Goal: Transaction & Acquisition: Purchase product/service

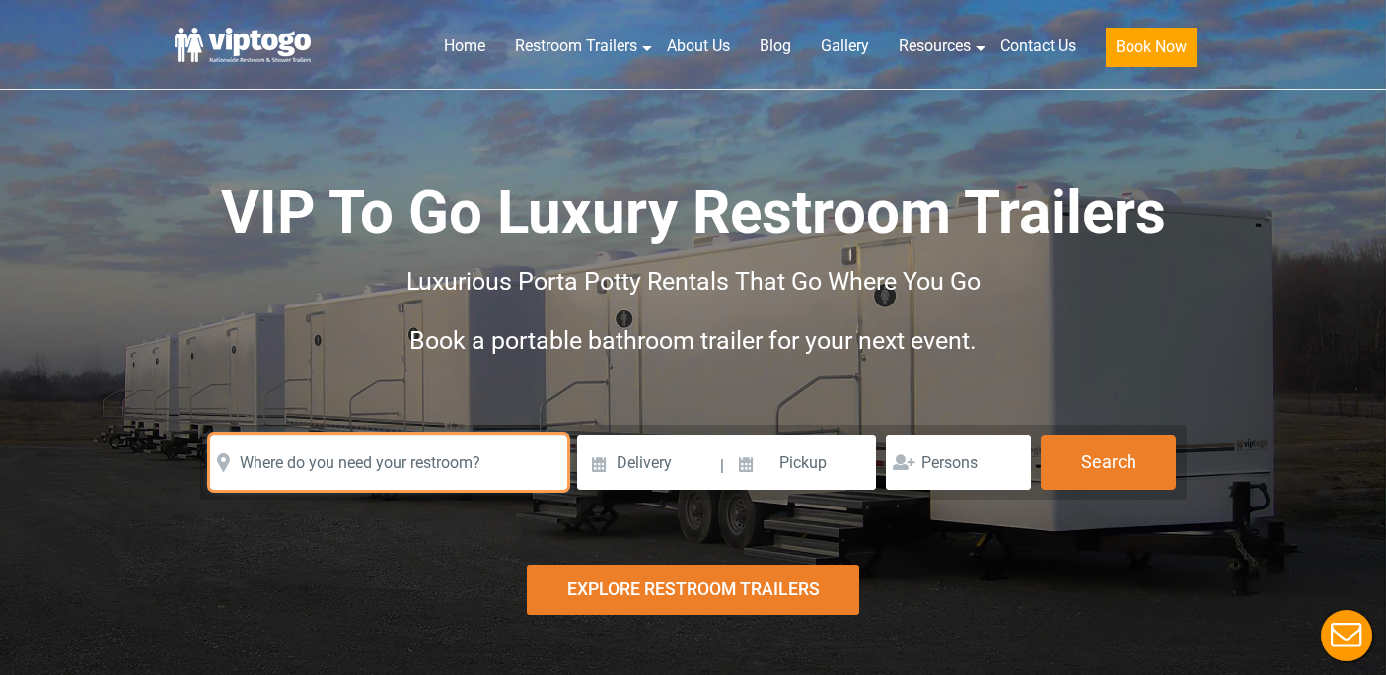
click at [462, 468] on input "text" at bounding box center [388, 462] width 357 height 55
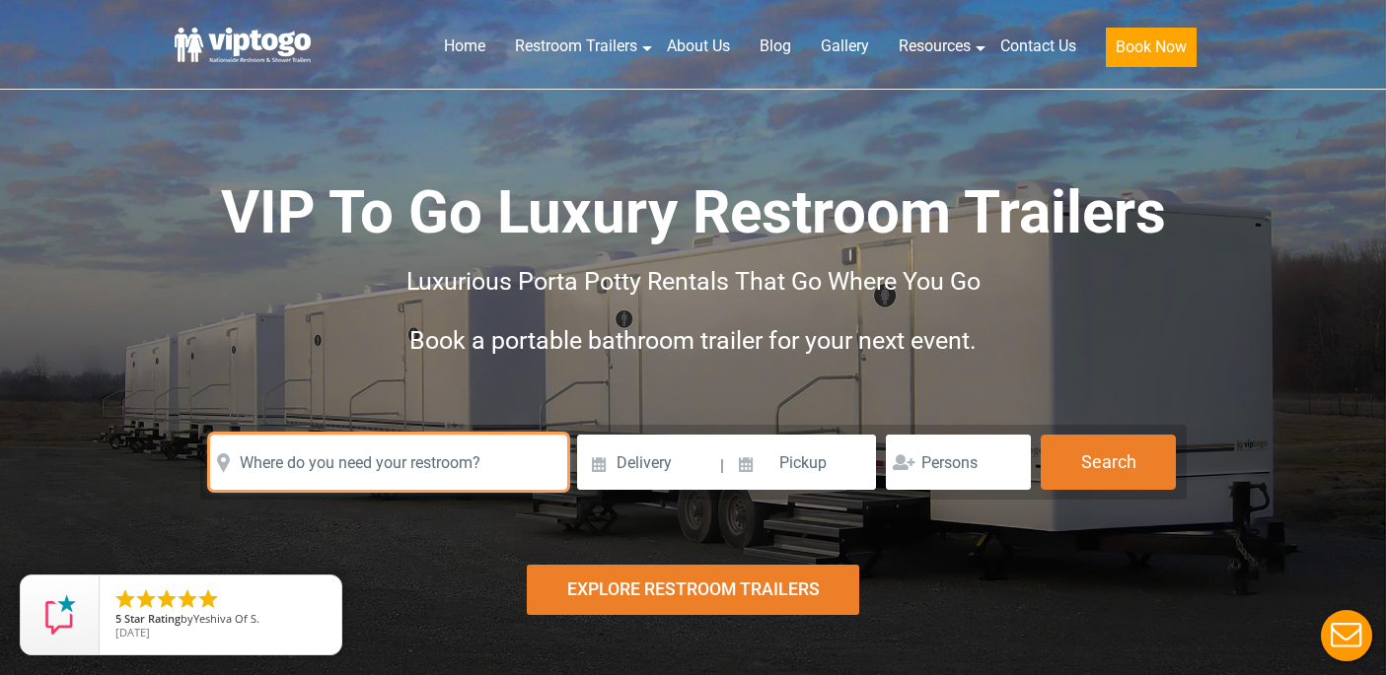
click at [423, 468] on input "text" at bounding box center [388, 462] width 357 height 55
click at [395, 463] on input "text" at bounding box center [388, 462] width 357 height 55
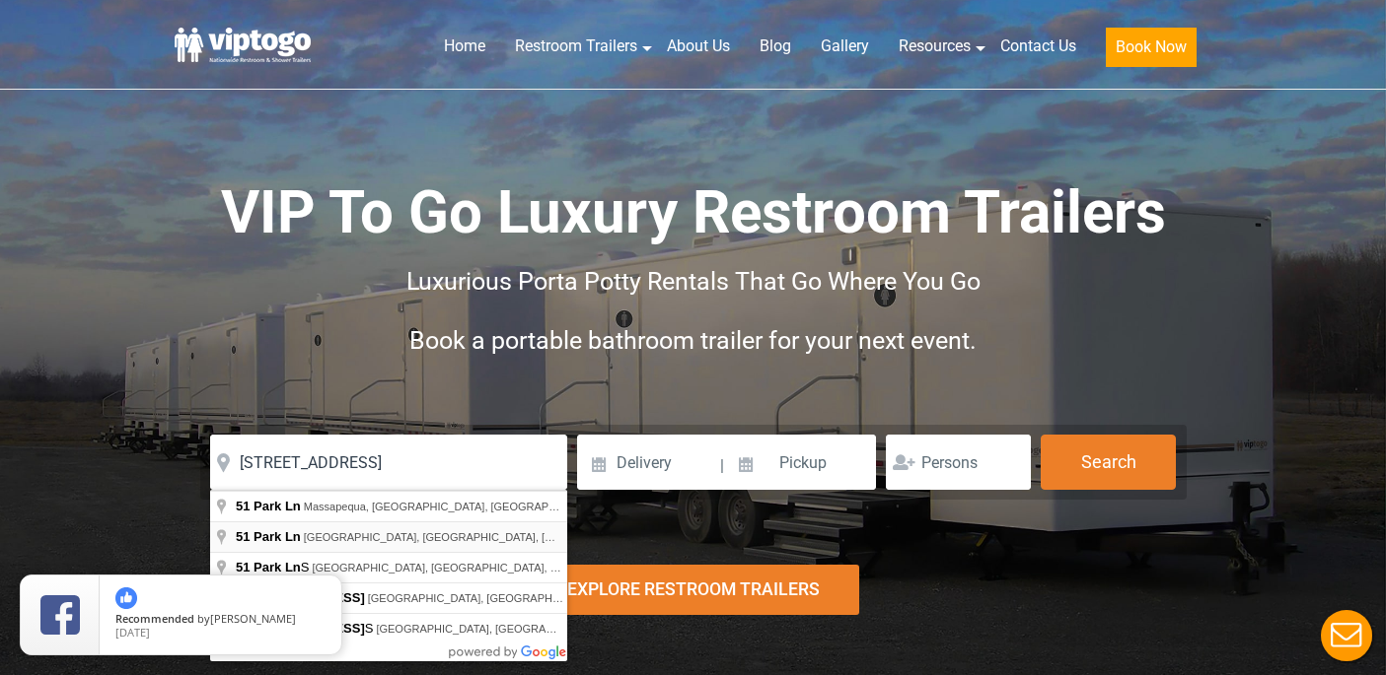
type input "51 Park Ln, Monsey, NY, USA"
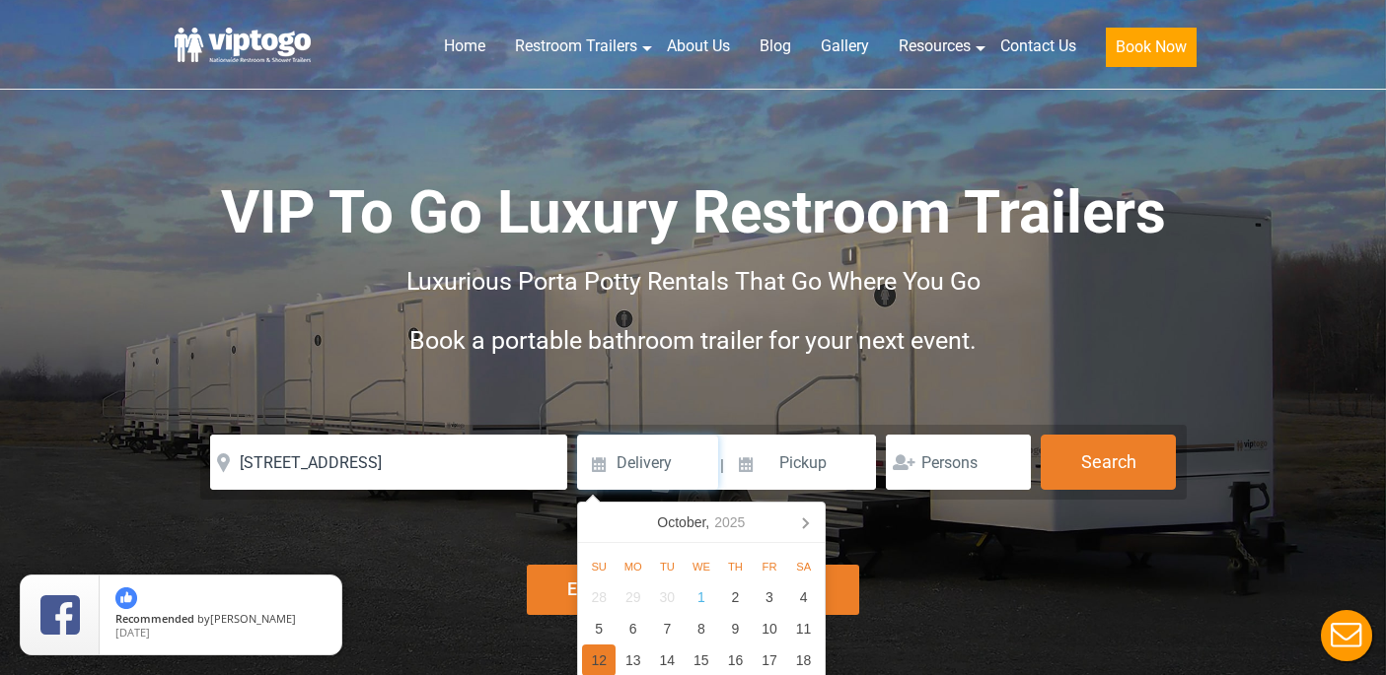
click at [596, 657] on div "12" at bounding box center [599, 661] width 35 height 32
type input "10/12/2025"
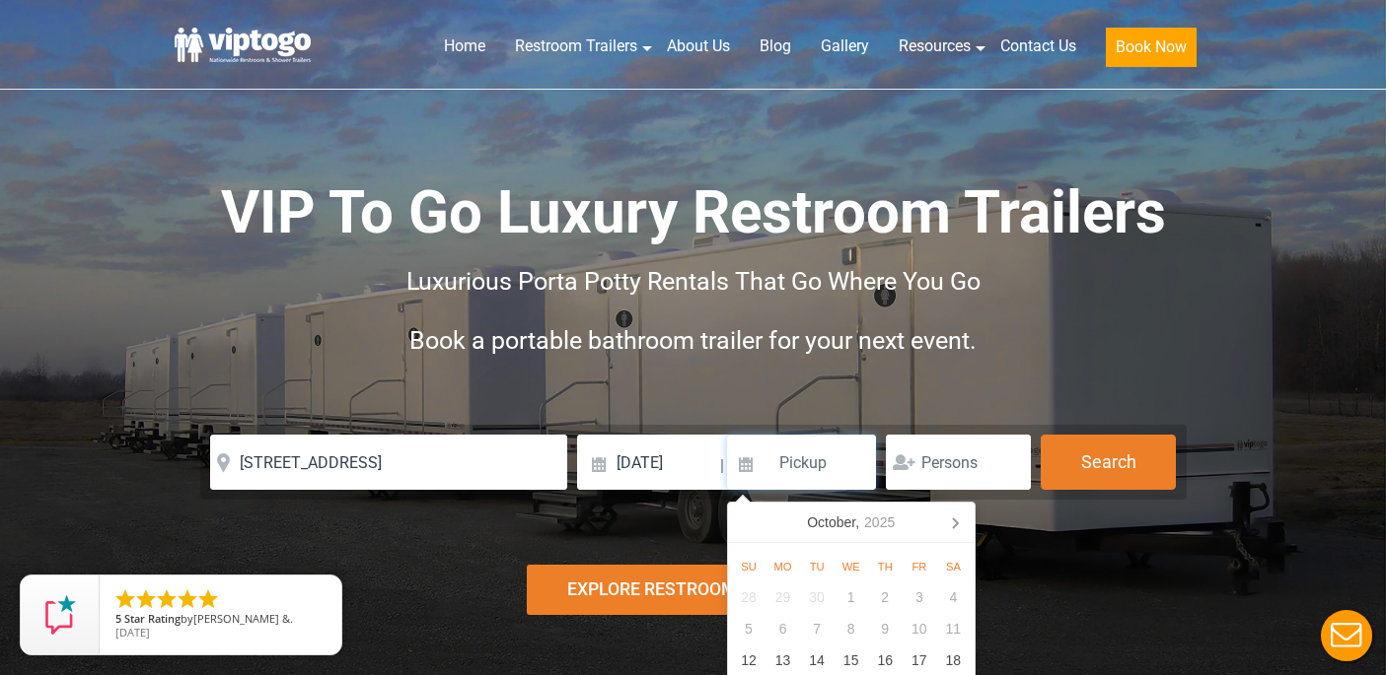
click at [808, 478] on input at bounding box center [802, 462] width 150 height 55
click at [891, 664] on div "16" at bounding box center [885, 661] width 35 height 32
type input "10/16/2025"
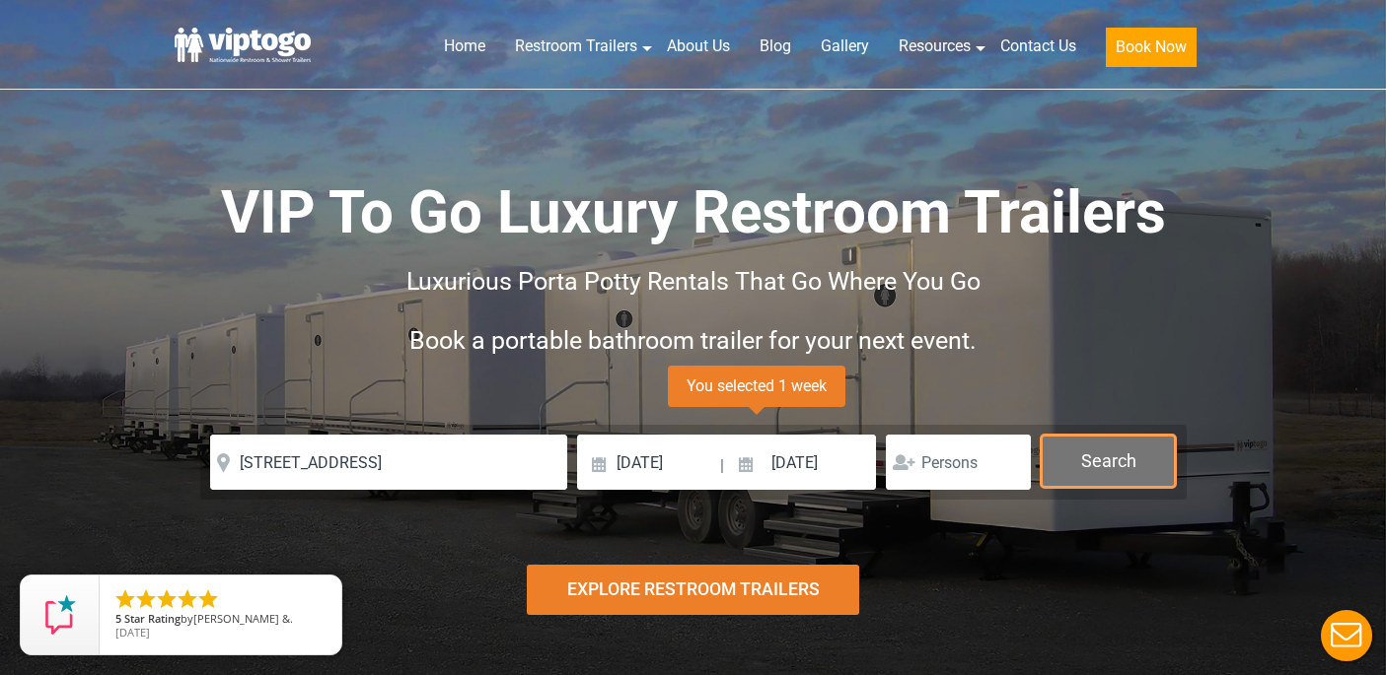
click at [1084, 452] on button "Search" at bounding box center [1107, 461] width 135 height 53
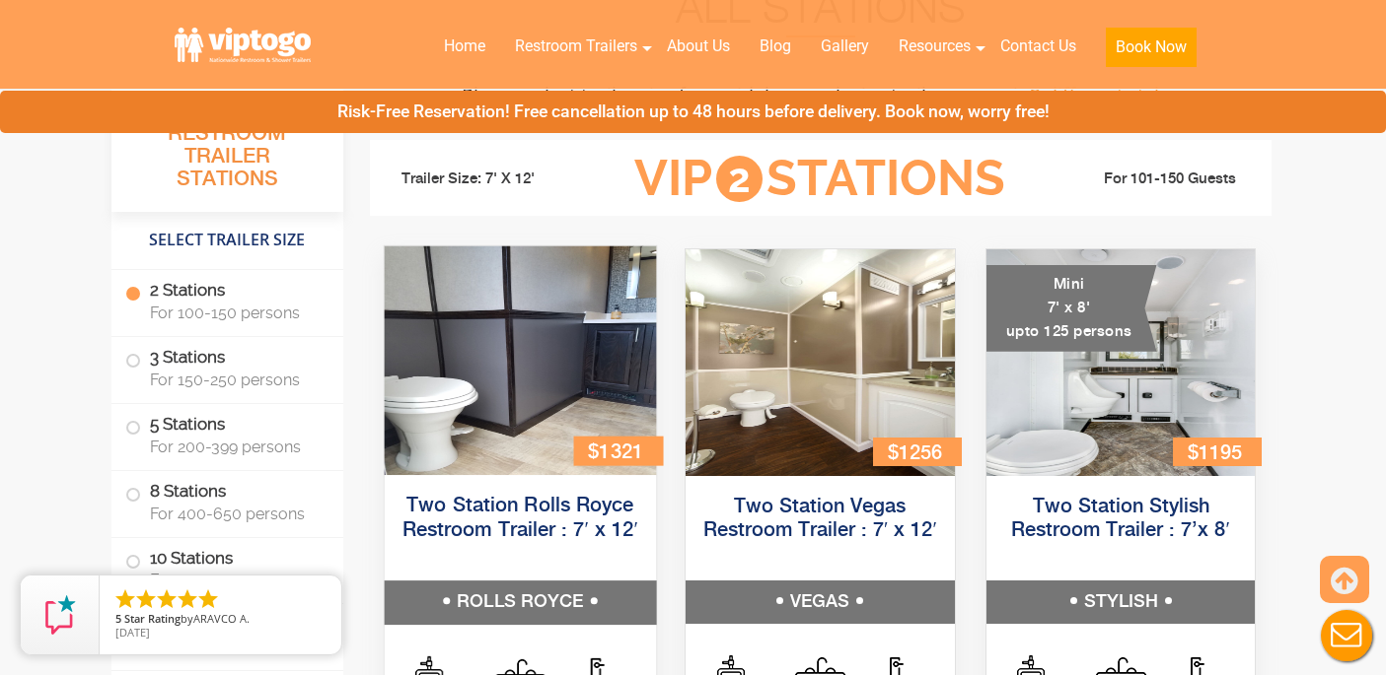
scroll to position [785, 0]
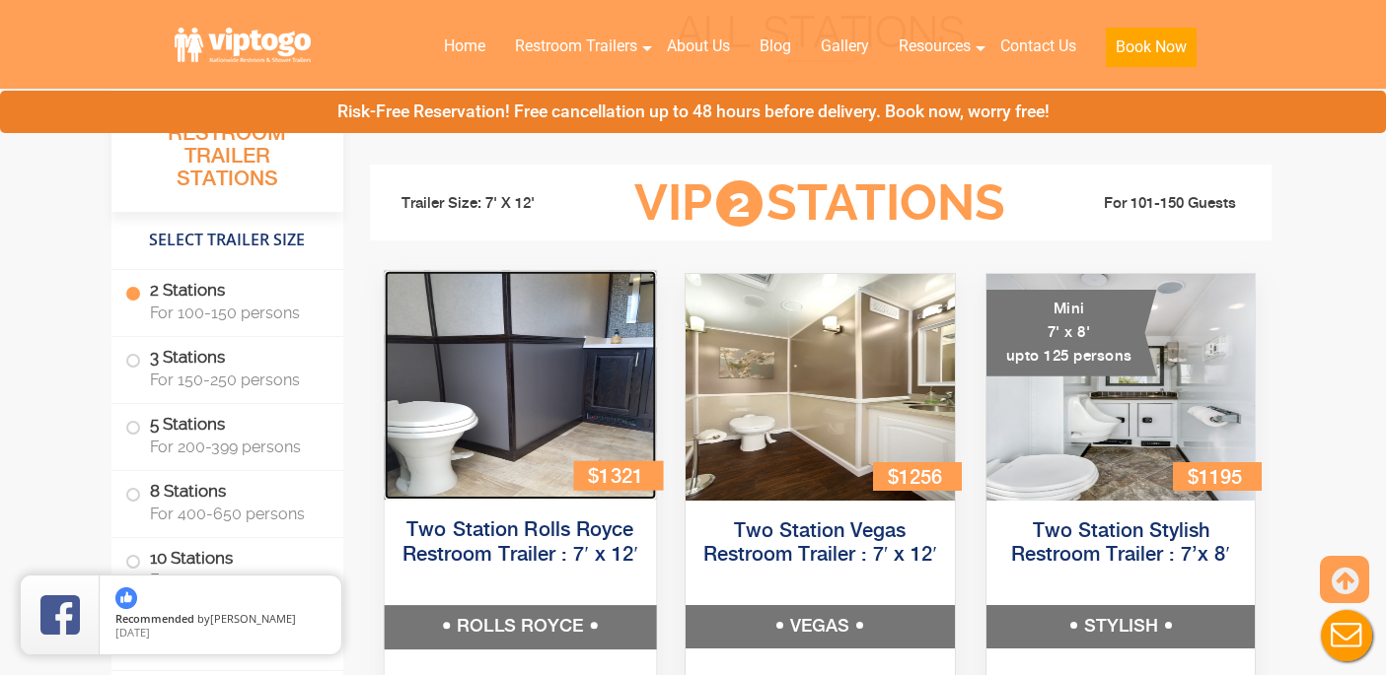
click at [566, 381] on img at bounding box center [519, 385] width 271 height 229
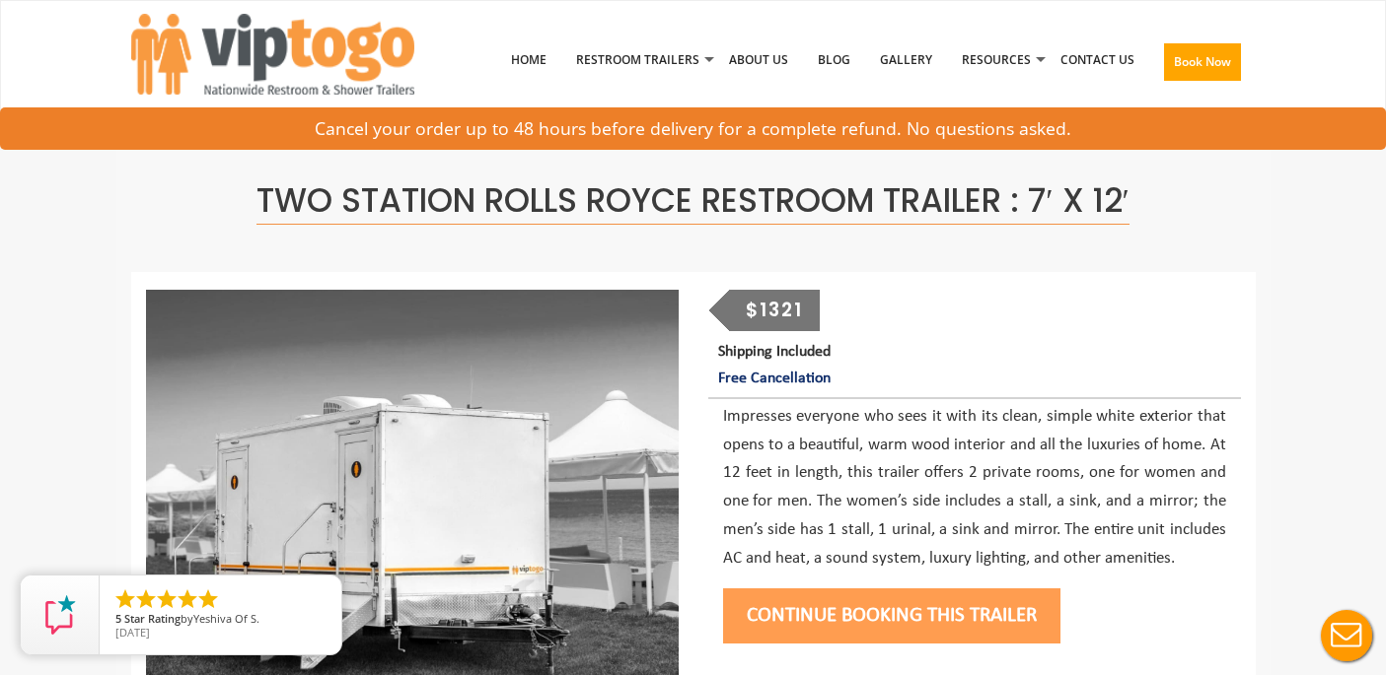
click at [855, 603] on button "Continue Booking this trailer" at bounding box center [891, 616] width 337 height 55
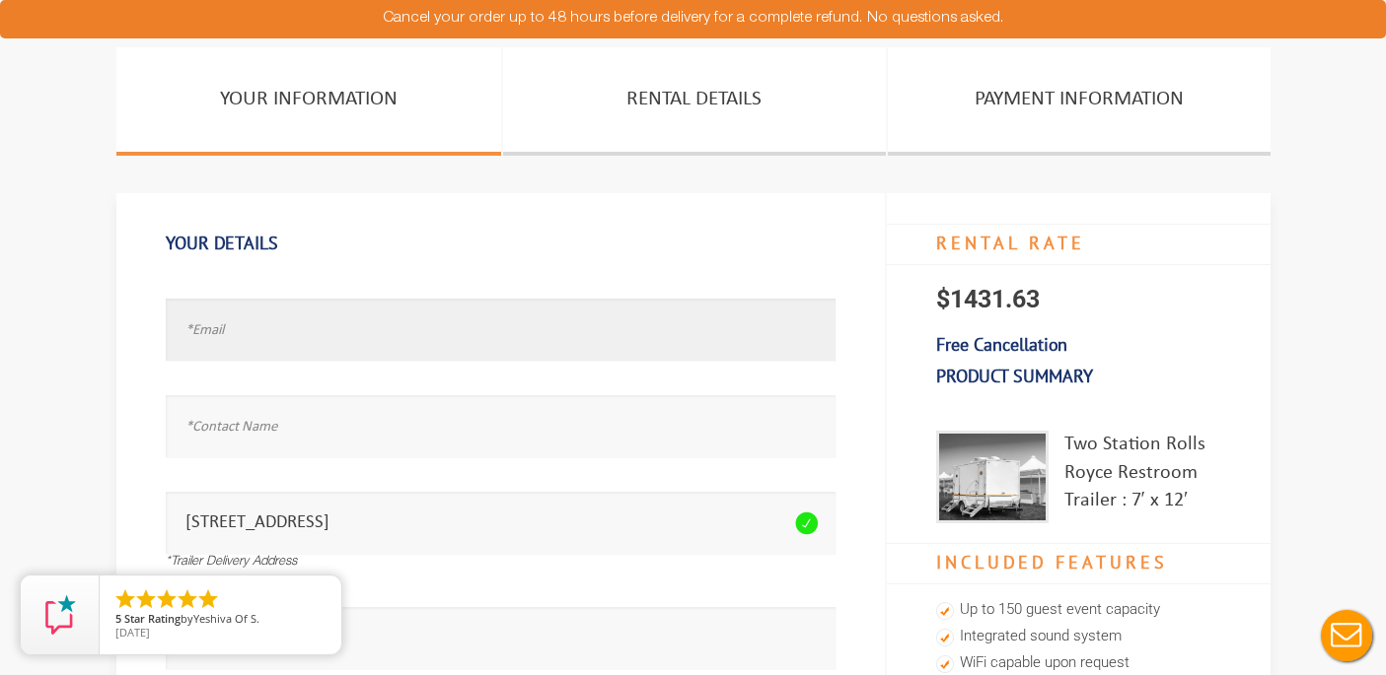
click at [369, 349] on input "text" at bounding box center [501, 330] width 670 height 62
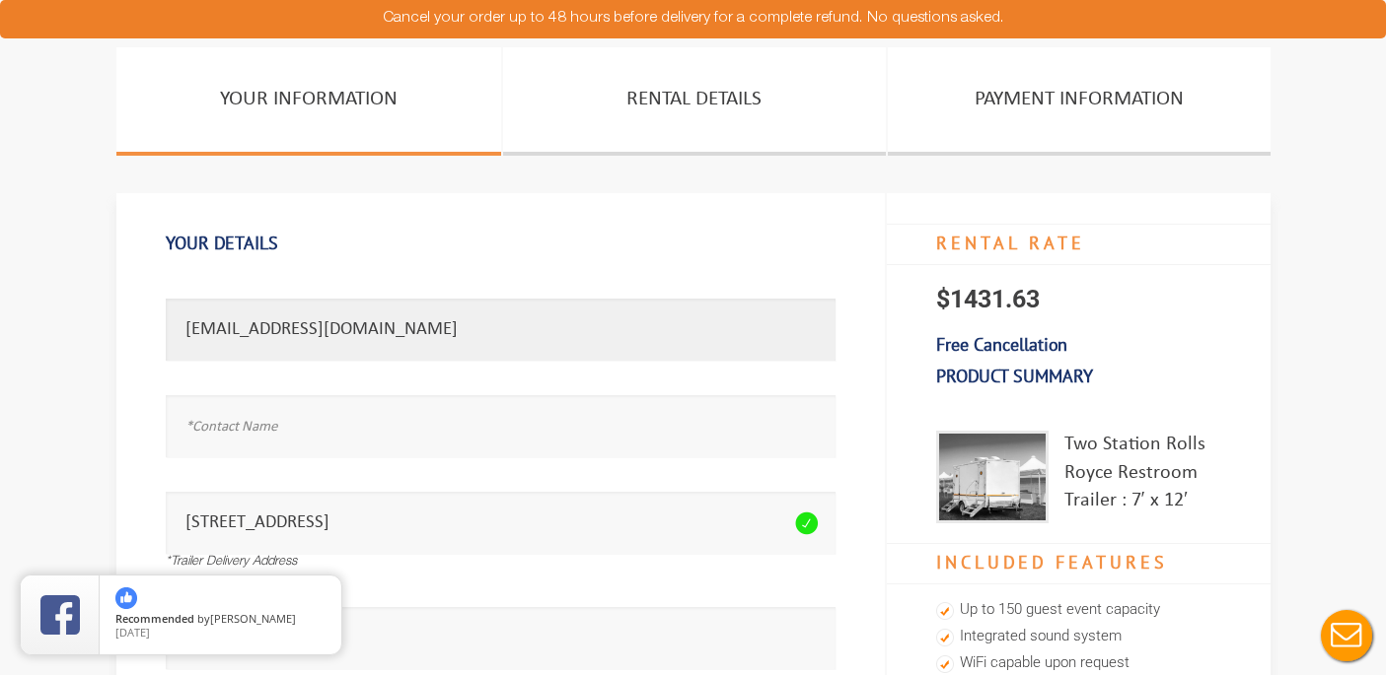
type input "vaadhmm@gmail.com"
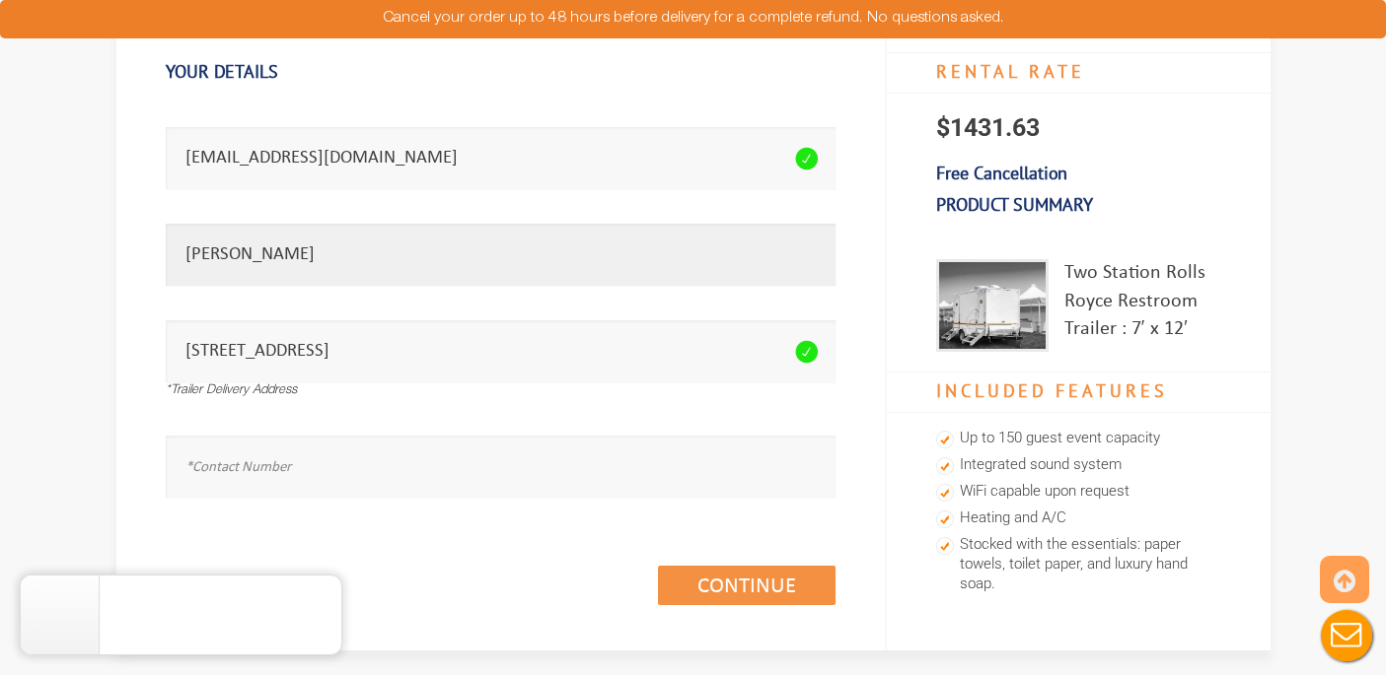
scroll to position [173, 0]
type input "Abraham Herzog"
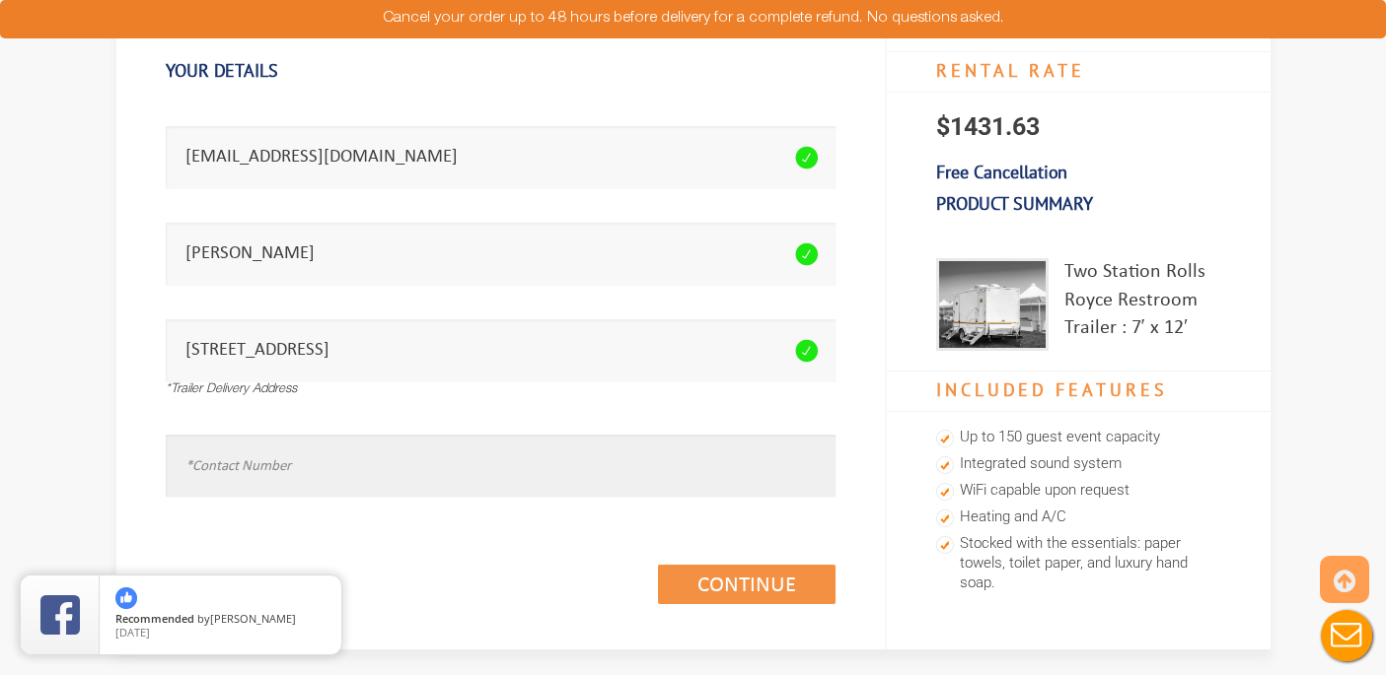
click at [341, 459] on input "text" at bounding box center [501, 466] width 670 height 62
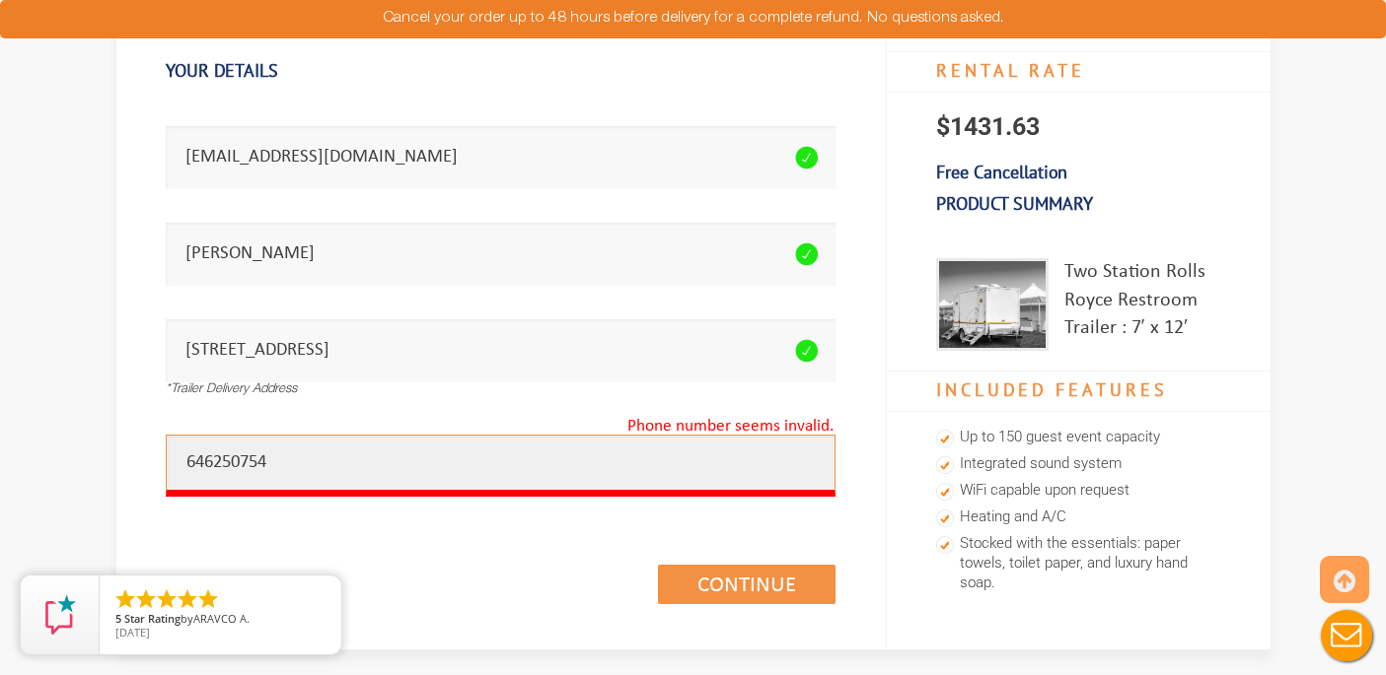
click at [214, 464] on input "646250754" at bounding box center [501, 466] width 670 height 62
click at [239, 462] on input "646-250754" at bounding box center [501, 466] width 670 height 62
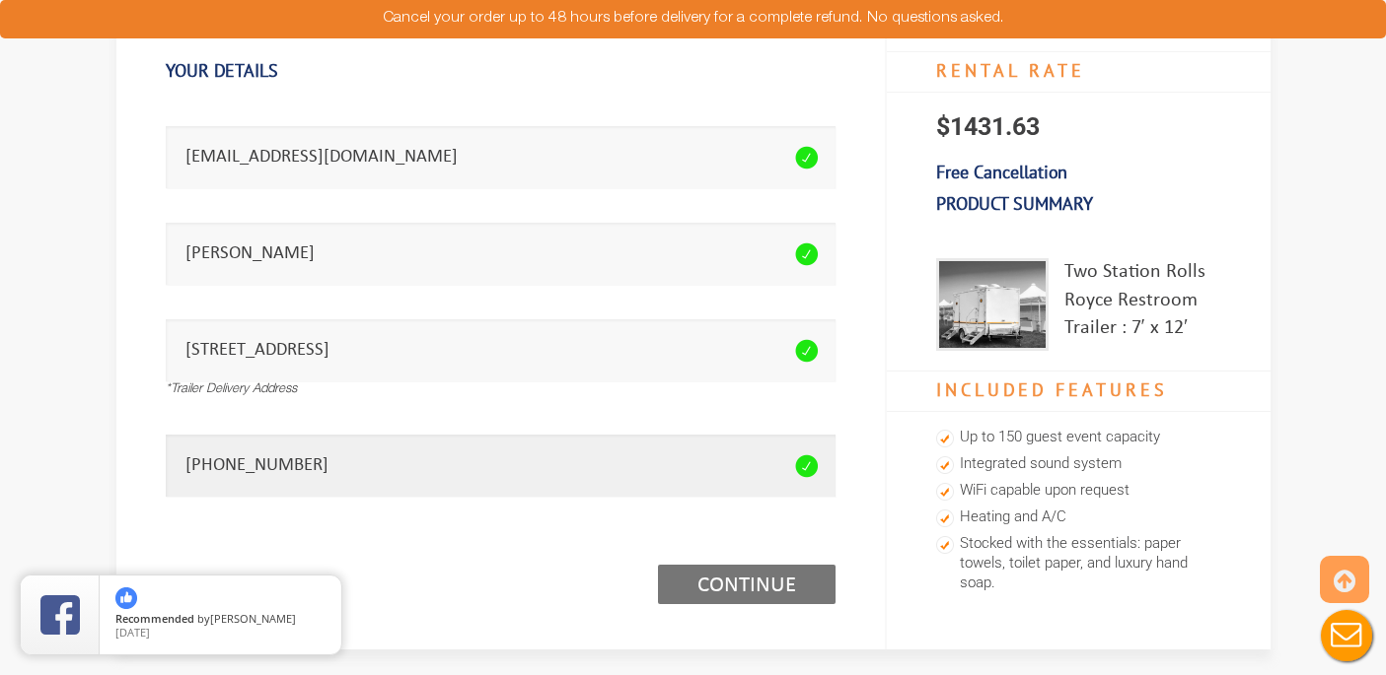
type input "646-257-0754"
click at [716, 577] on link "Continue (1/3)" at bounding box center [747, 584] width 178 height 39
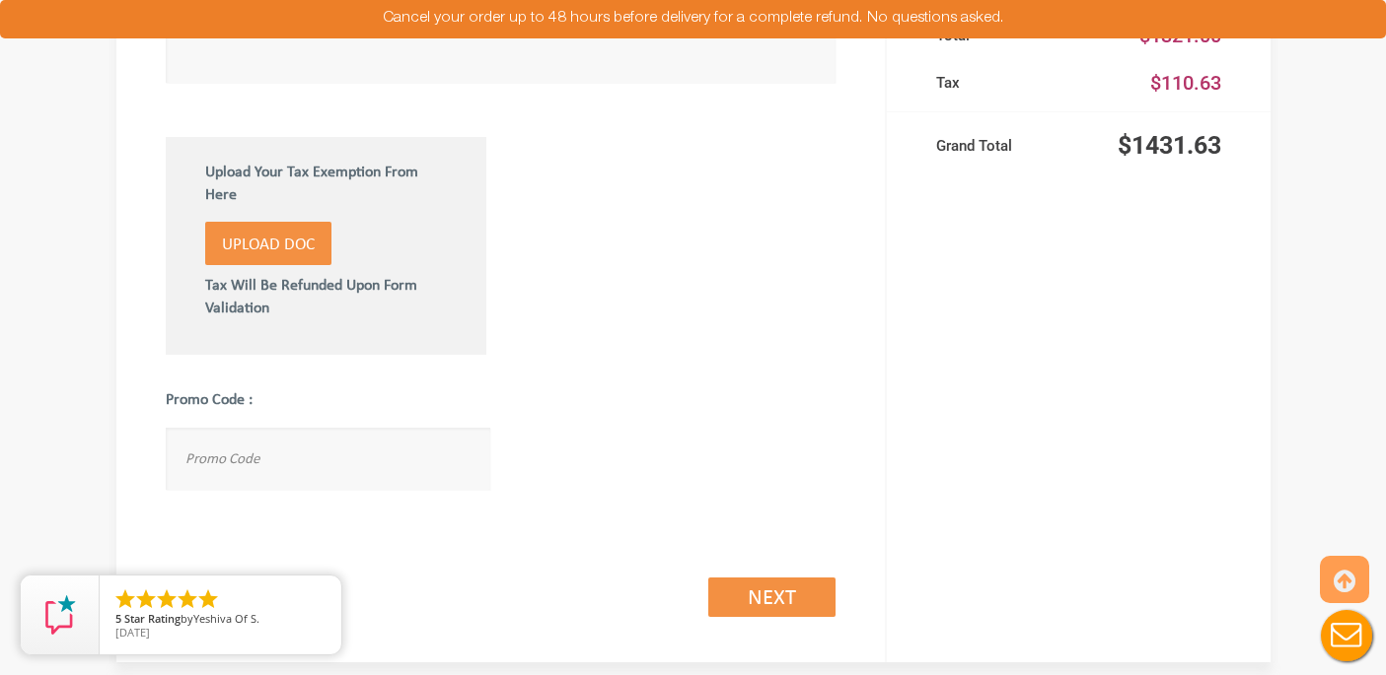
scroll to position [1130, 0]
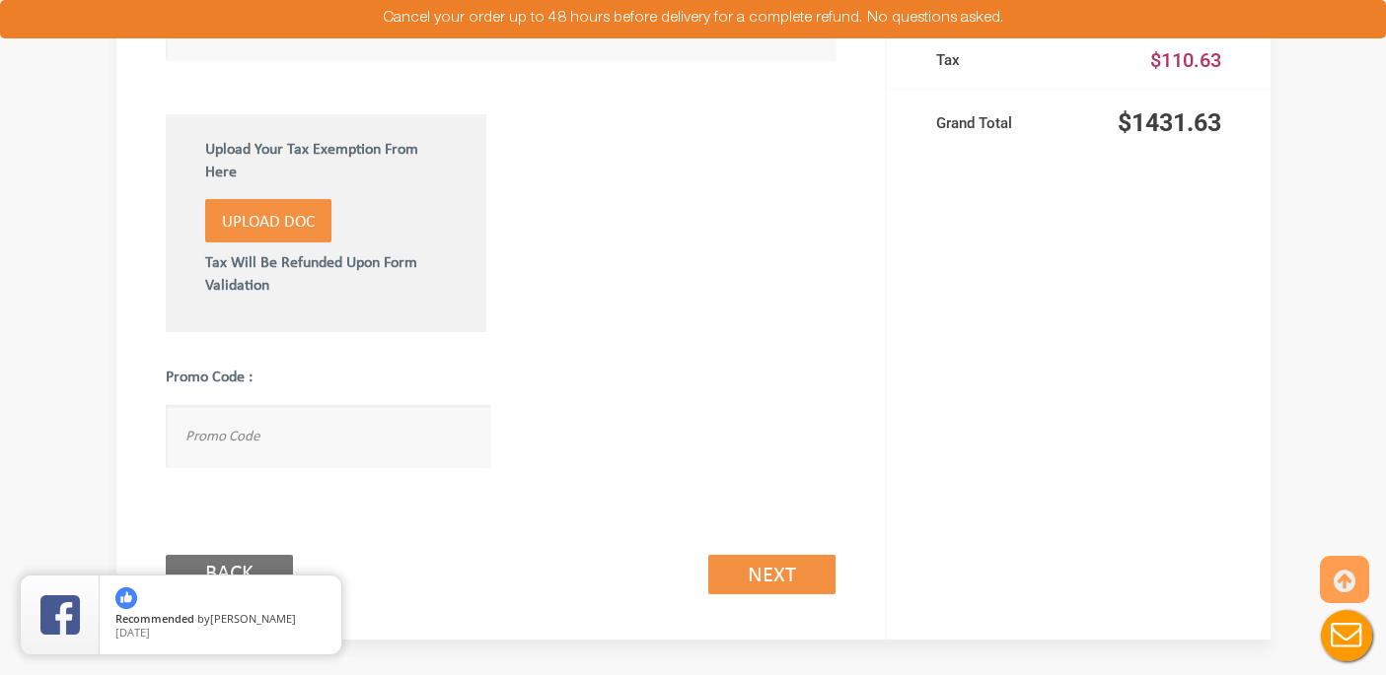
click at [317, 222] on label "Upload Doc" at bounding box center [268, 220] width 126 height 43
click at [0, 0] on input "Upload Doc" at bounding box center [0, 0] width 0 height 0
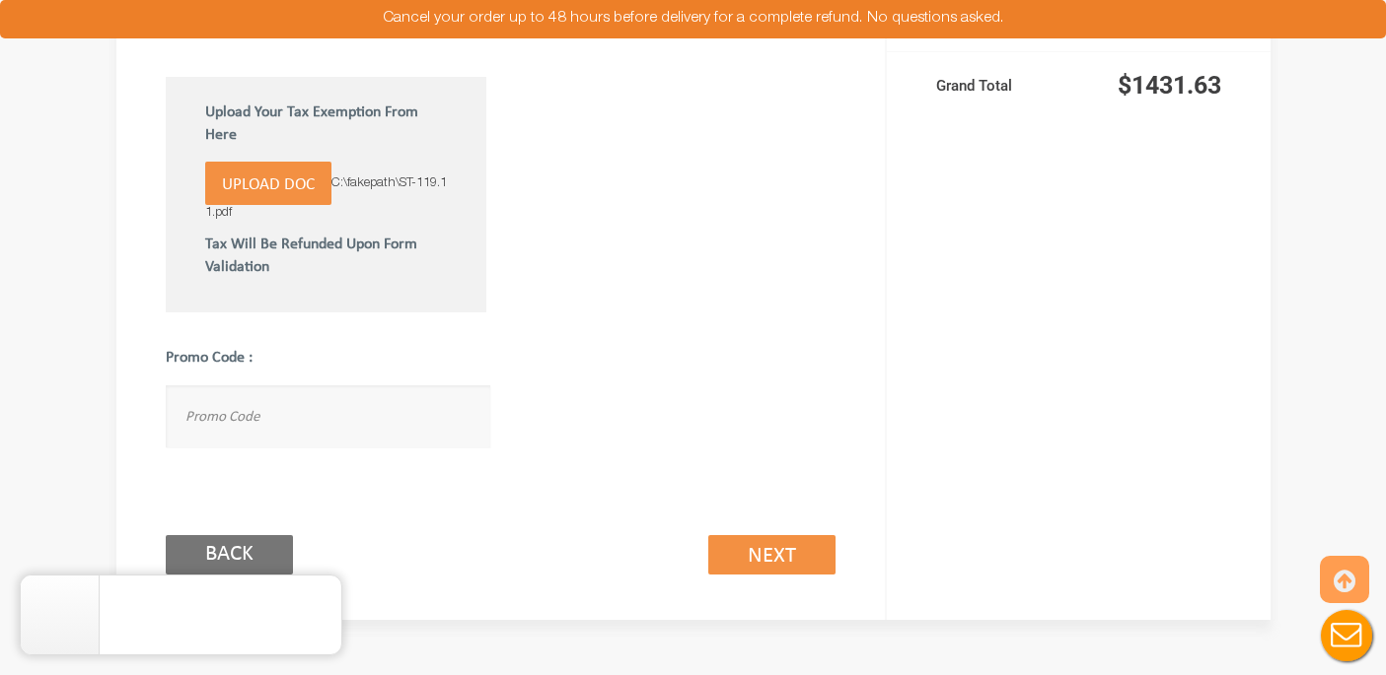
scroll to position [1195, 0]
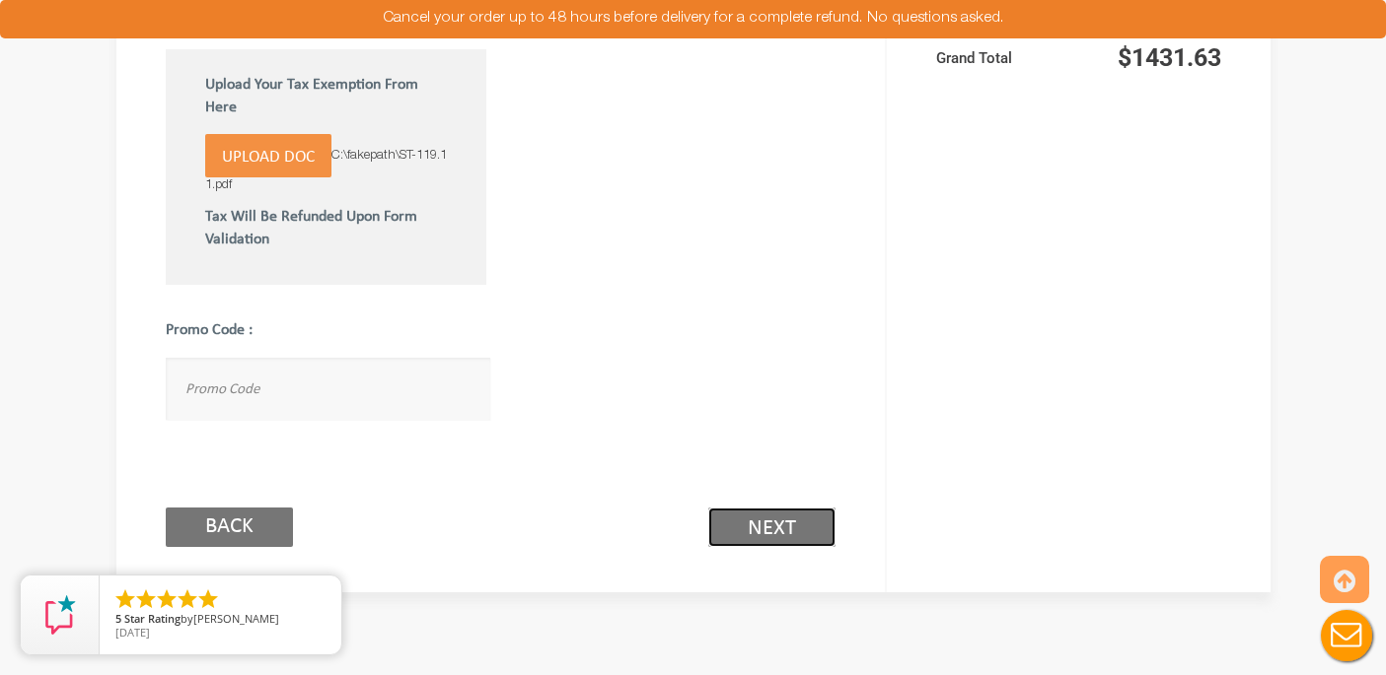
click at [820, 528] on link "Next (2/3)" at bounding box center [771, 527] width 127 height 39
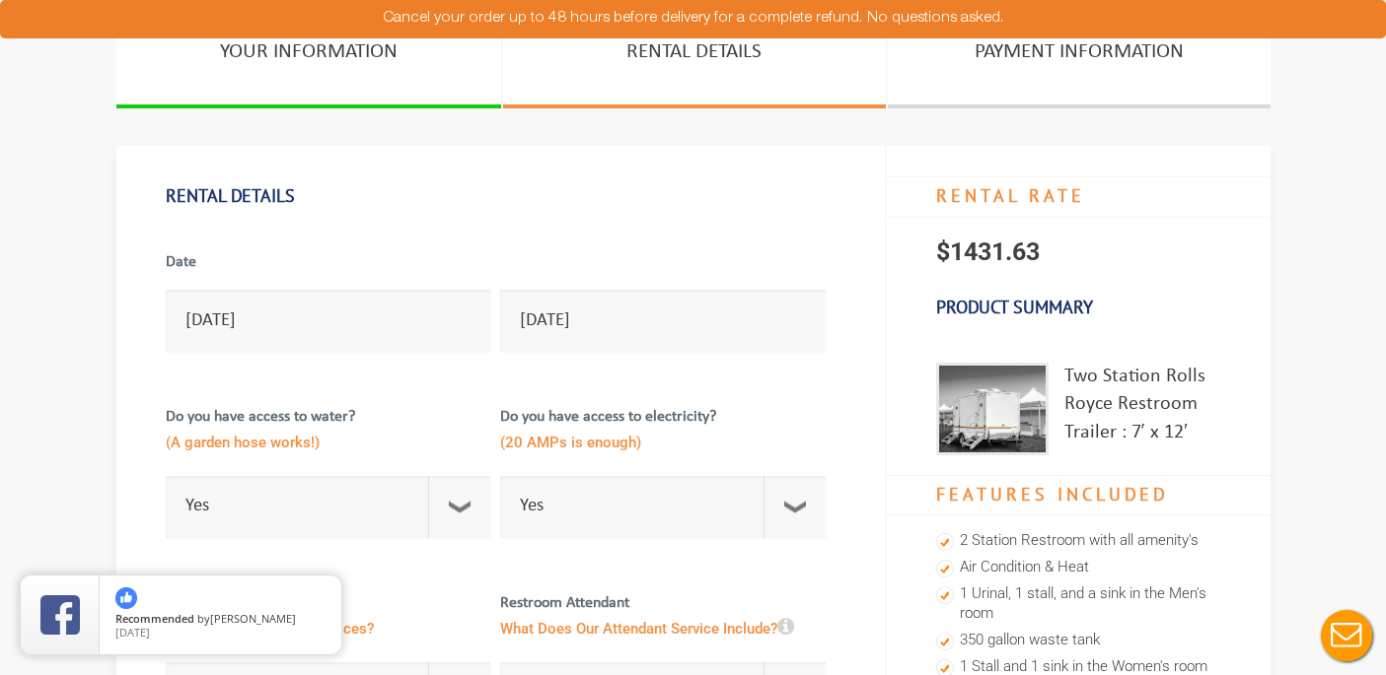
scroll to position [0, 0]
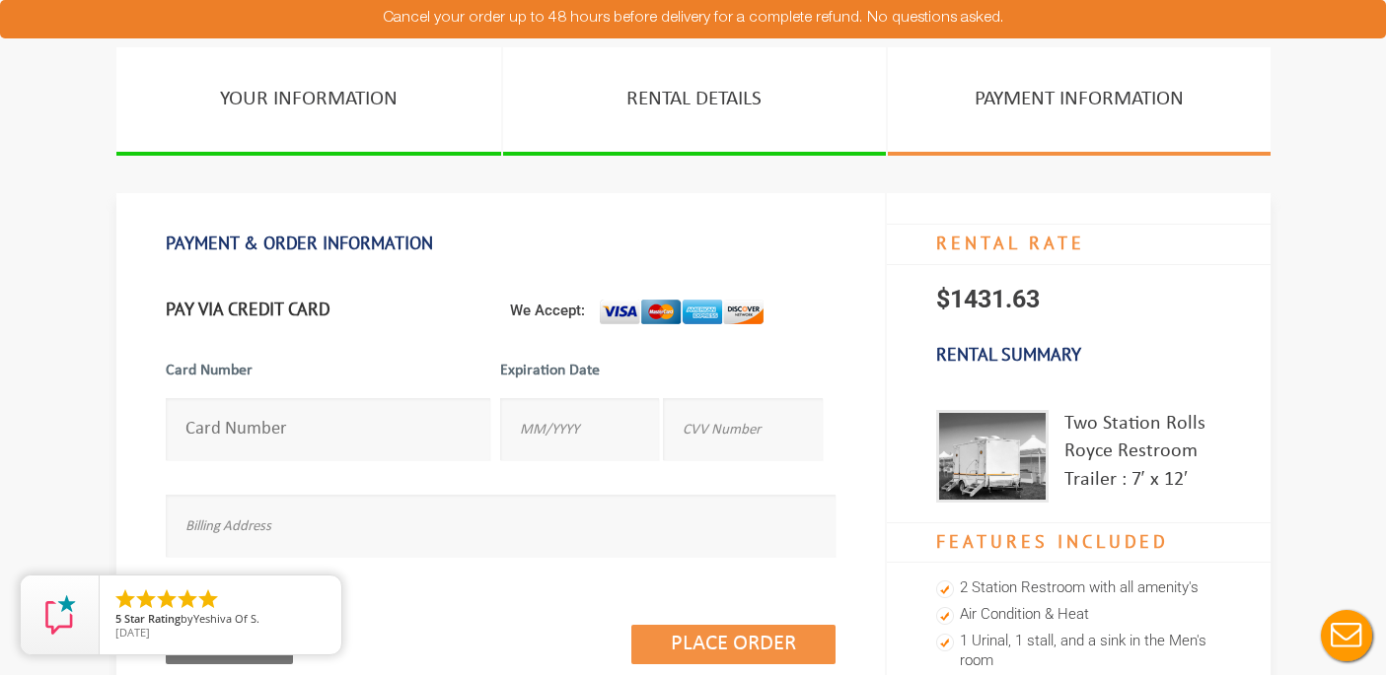
click at [390, 427] on input "number" at bounding box center [328, 429] width 325 height 62
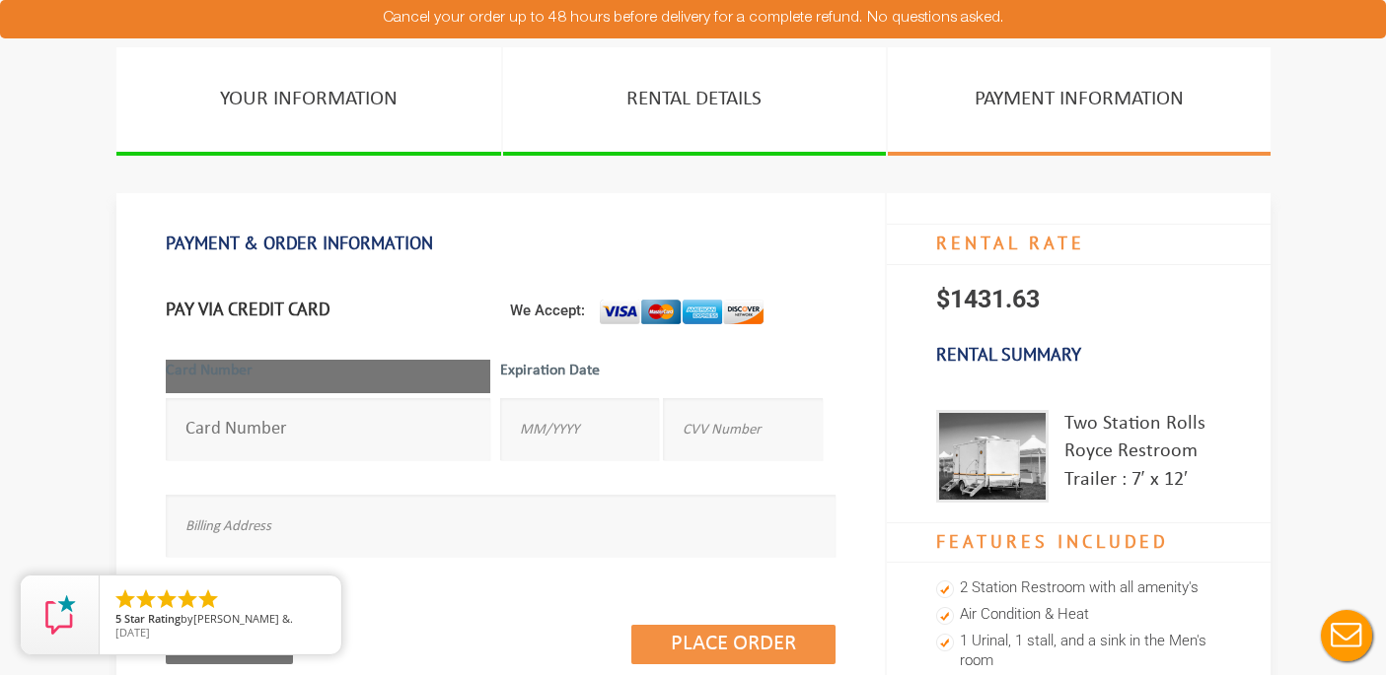
type input "[CREDIT_CARD_NUMBER]"
type input "08/2028"
type input "284"
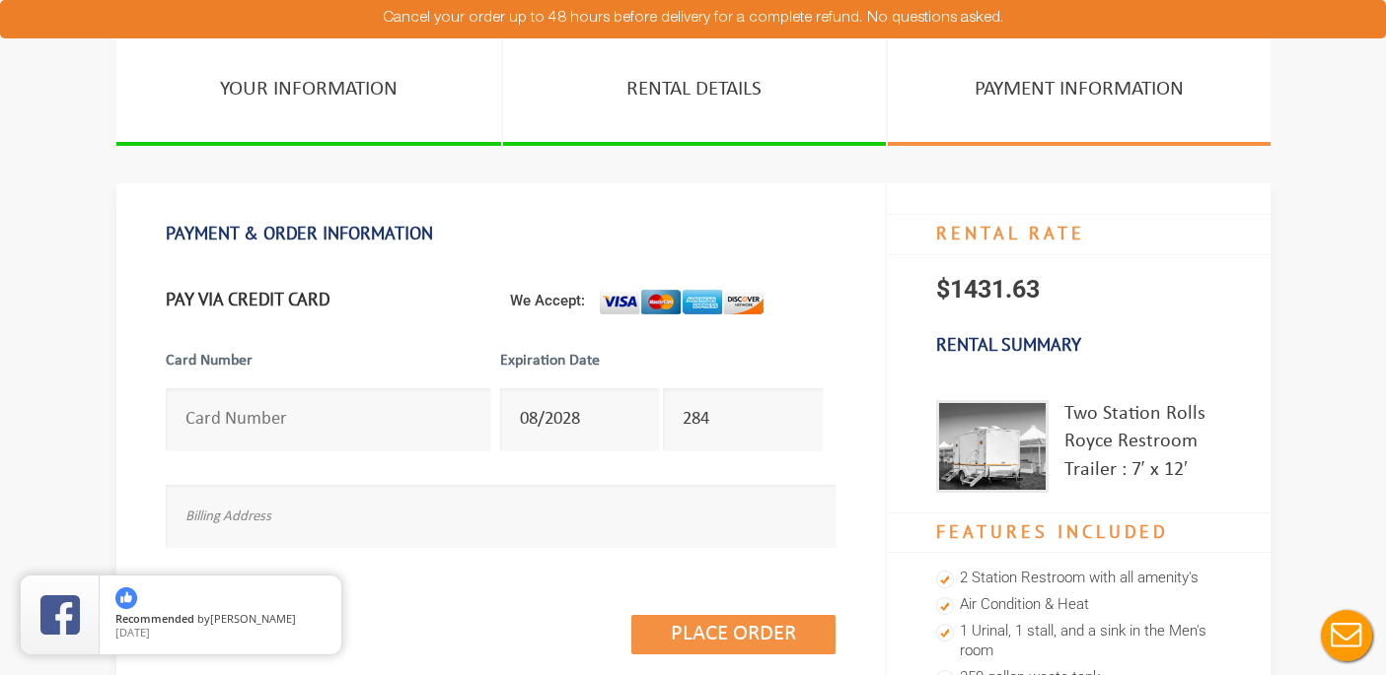
scroll to position [12, 0]
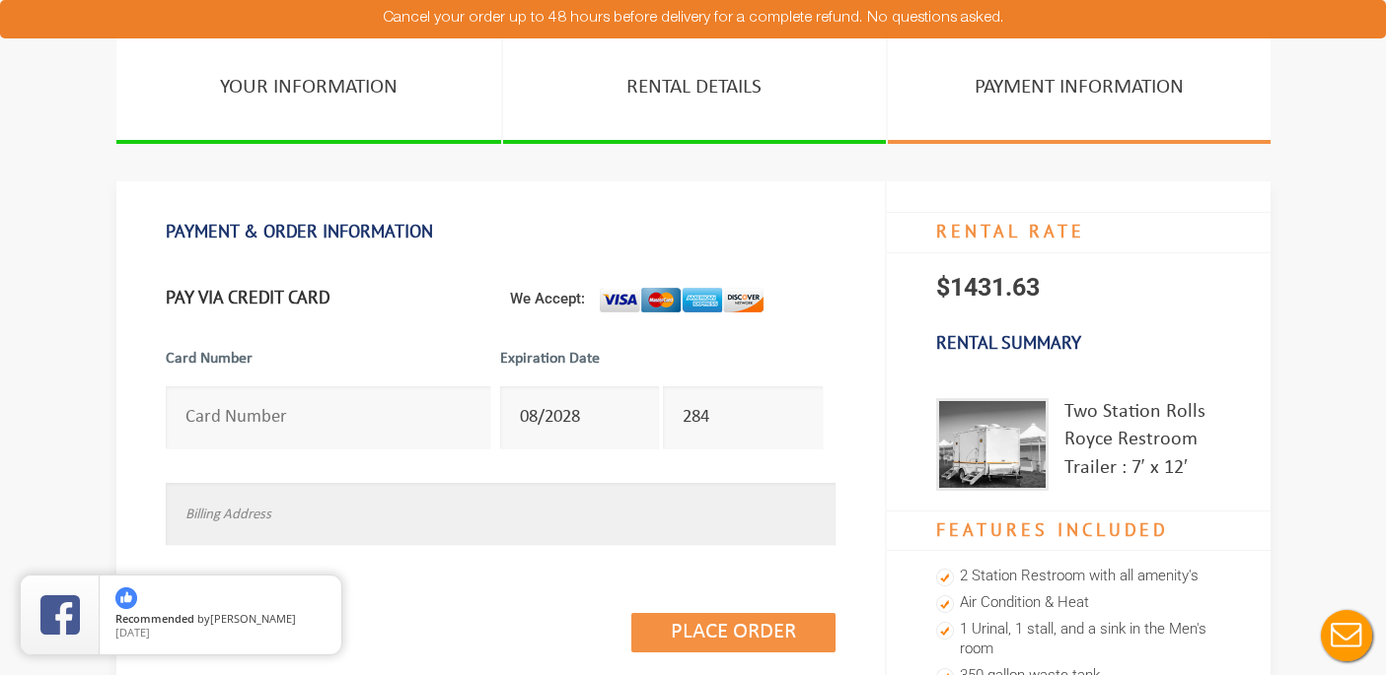
click at [512, 523] on input "text" at bounding box center [501, 514] width 670 height 62
type input "[STREET_ADDRESS][PERSON_NAME]"
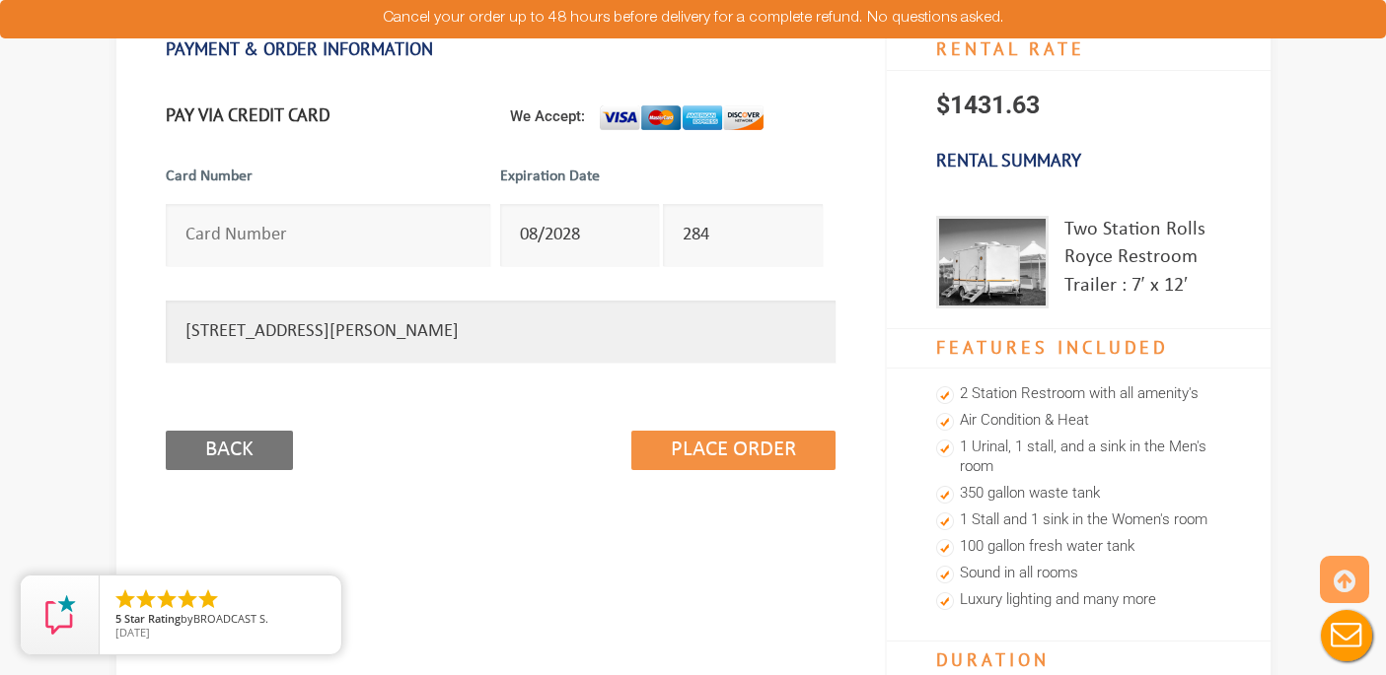
scroll to position [195, 0]
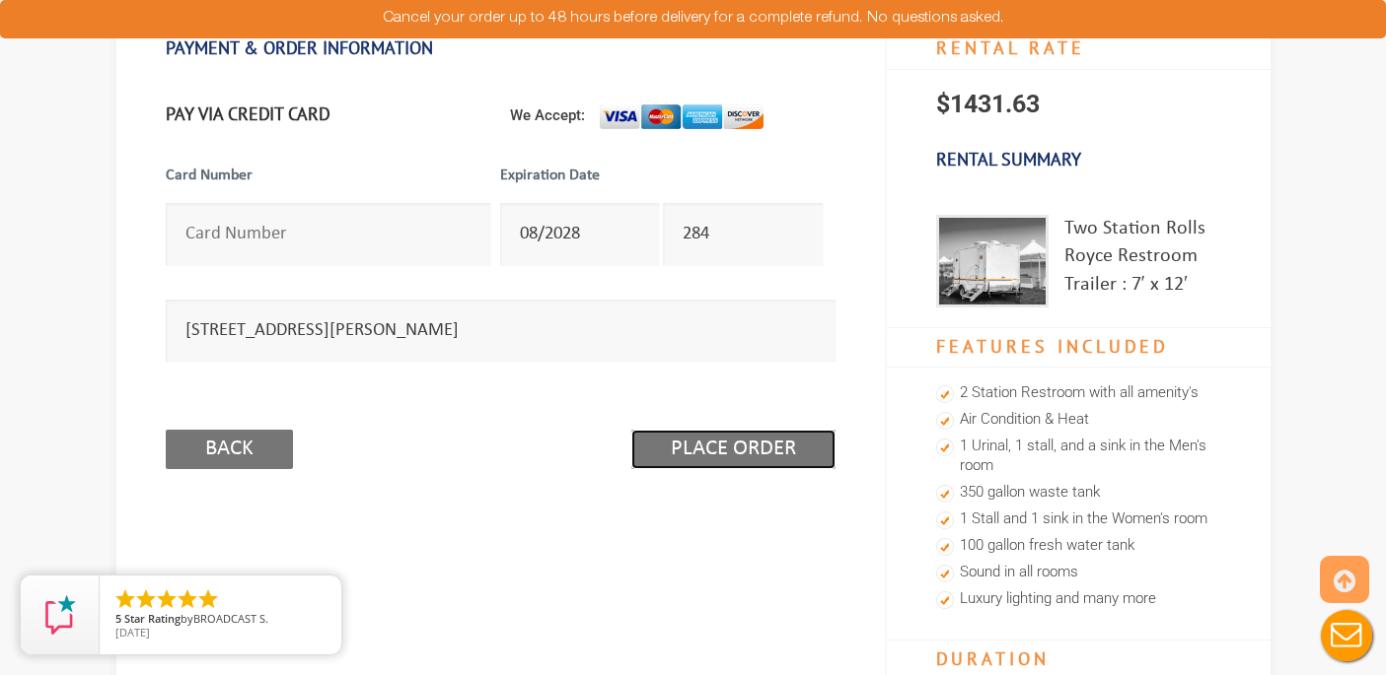
click at [643, 437] on input "Place Order" at bounding box center [733, 449] width 204 height 39
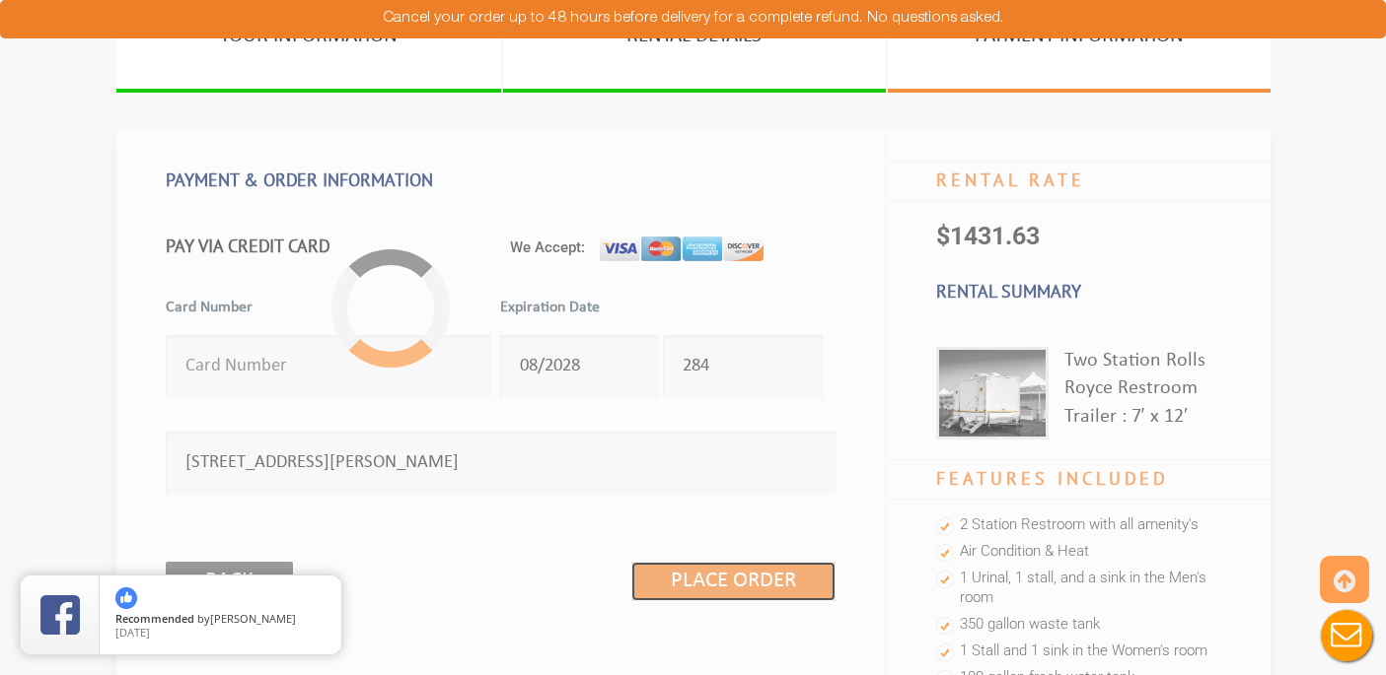
scroll to position [0, 0]
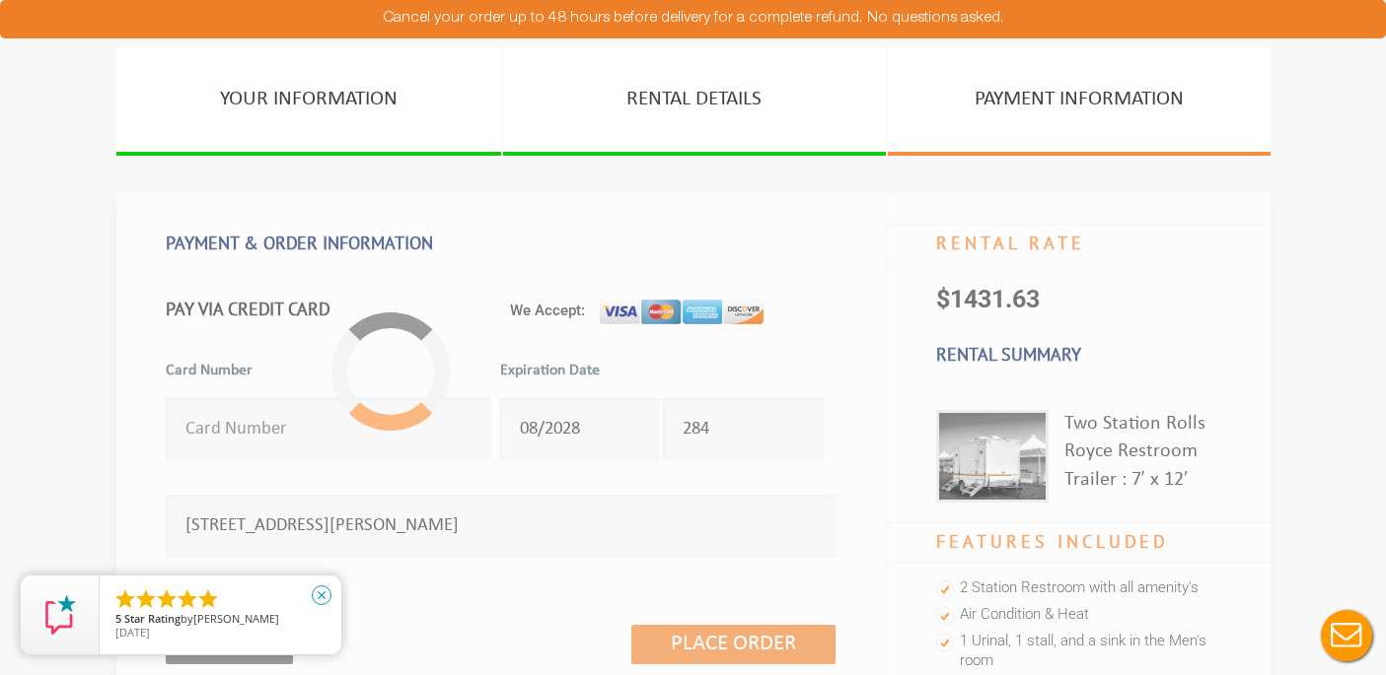
click at [323, 593] on icon "close" at bounding box center [322, 596] width 20 height 20
